Goal: Register for event/course

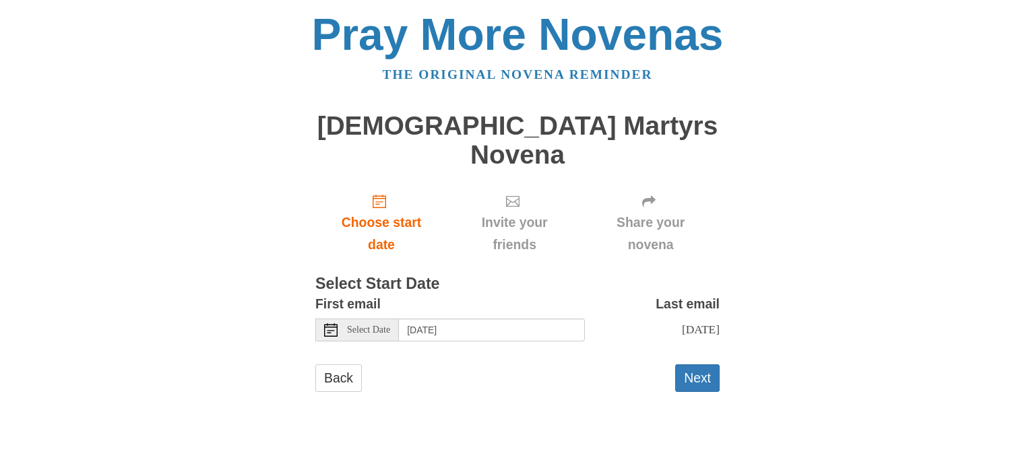
click at [328, 323] on use at bounding box center [330, 329] width 13 height 13
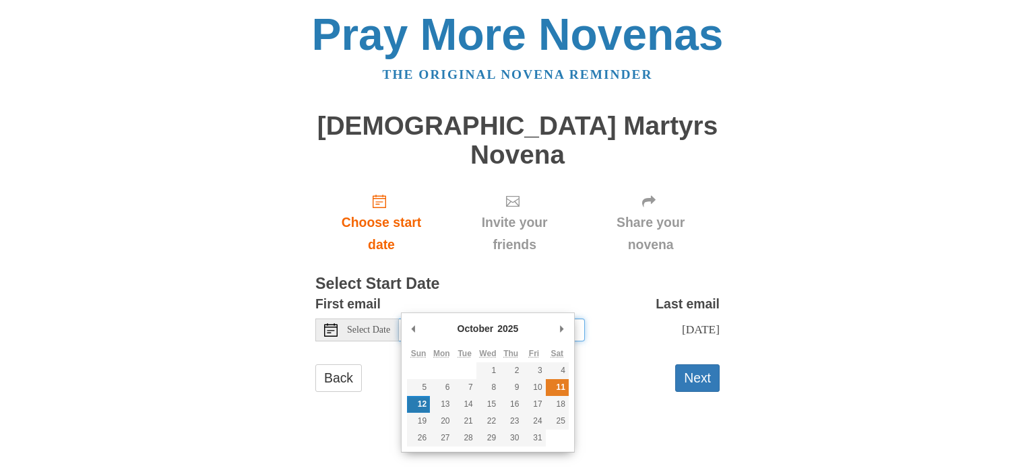
type input "[DATE]"
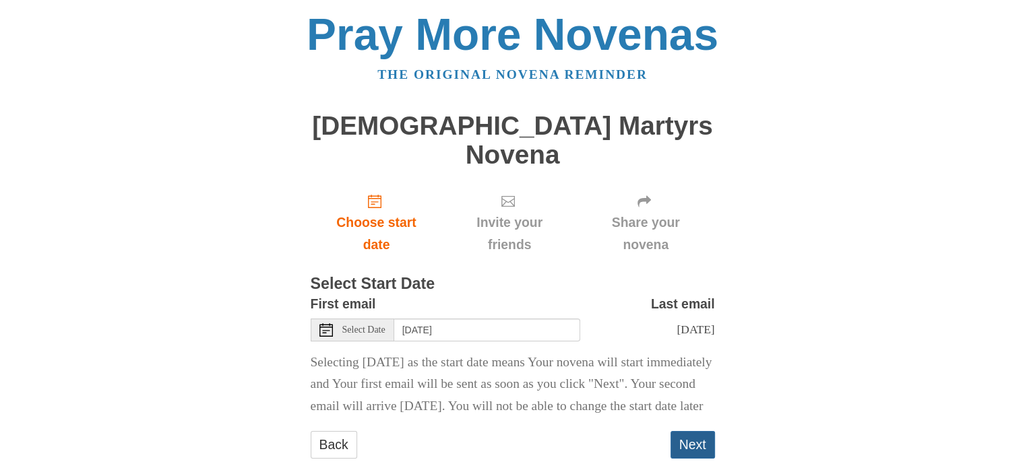
click at [690, 436] on button "Next" at bounding box center [692, 445] width 44 height 28
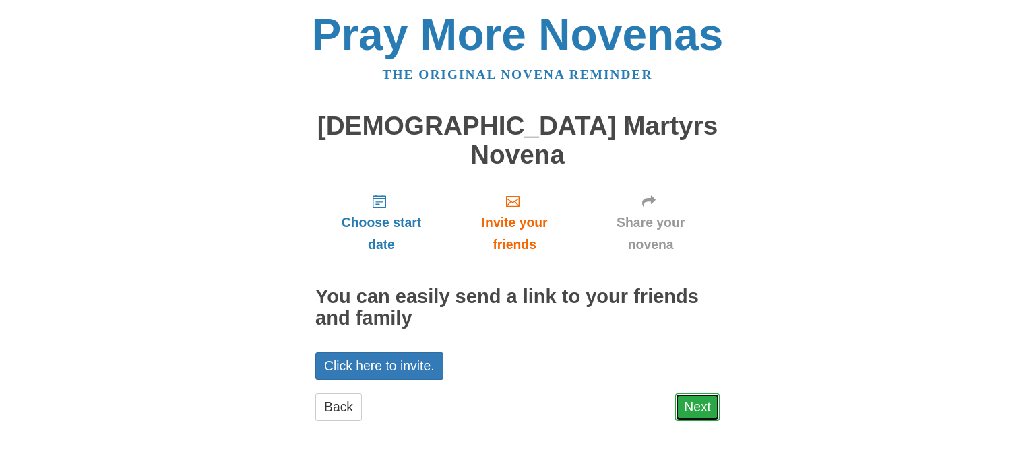
click at [701, 393] on link "Next" at bounding box center [697, 407] width 44 height 28
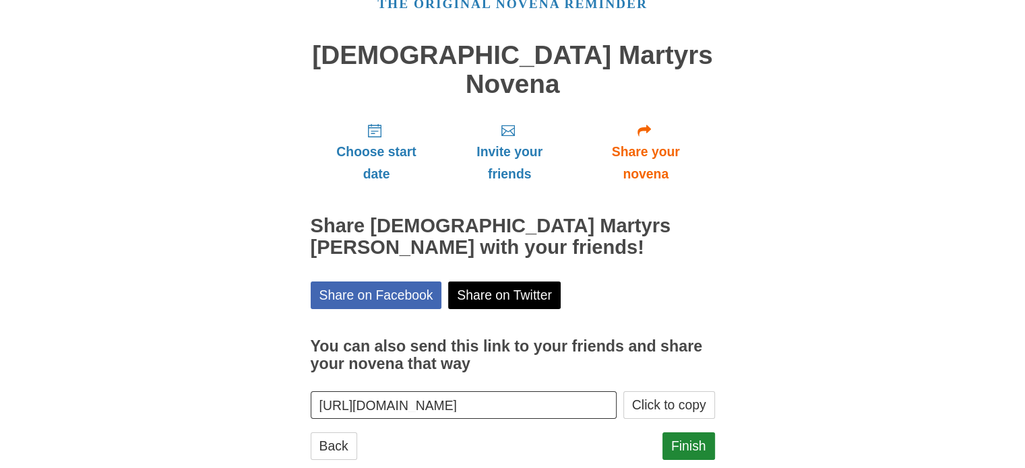
scroll to position [72, 0]
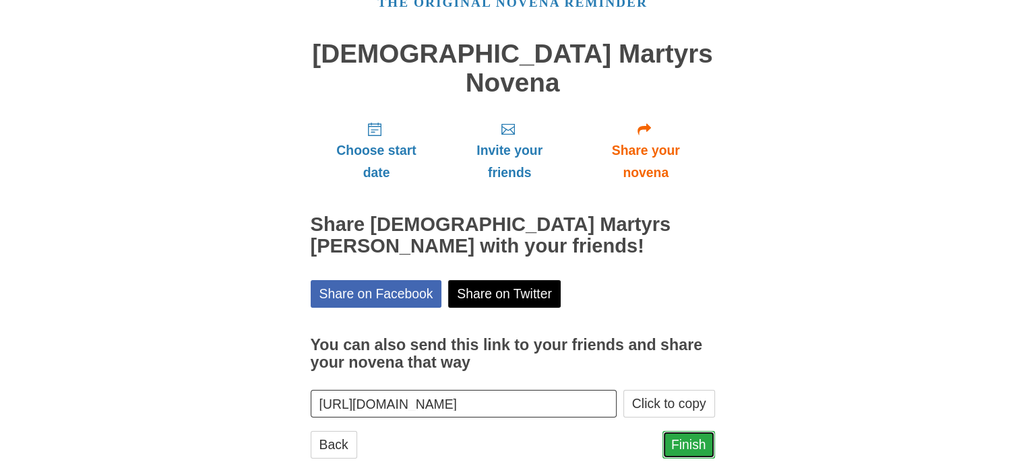
click at [691, 431] on link "Finish" at bounding box center [688, 445] width 53 height 28
